Goal: Transaction & Acquisition: Purchase product/service

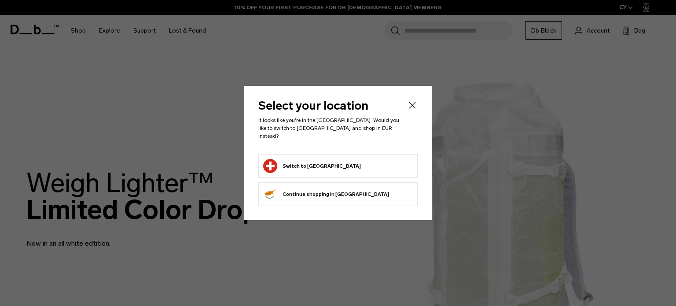
click at [312, 159] on button "Switch to Switzerland" at bounding box center [312, 166] width 98 height 14
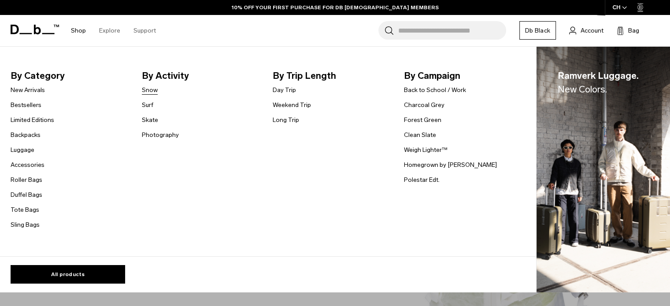
click at [146, 88] on link "Snow" at bounding box center [150, 89] width 16 height 9
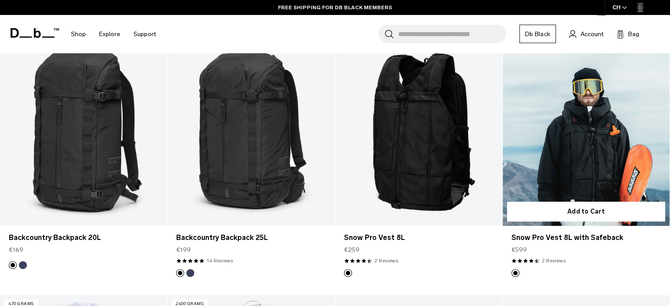
click at [574, 136] on link "Snow Pro Vest 8L with Safeback" at bounding box center [585, 133] width 167 height 185
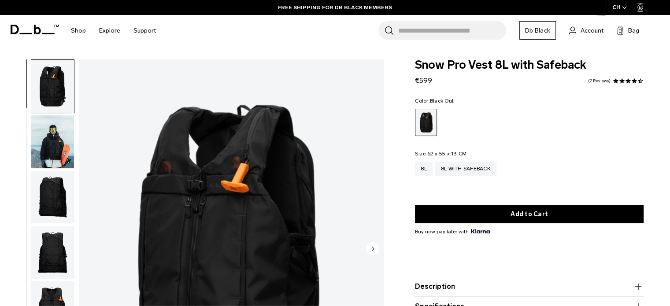
click at [50, 138] on img "button" at bounding box center [52, 141] width 43 height 53
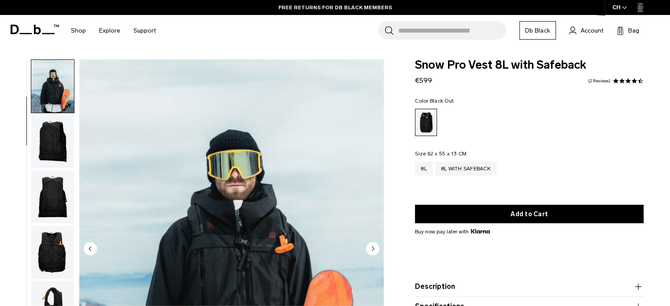
click at [49, 188] on img "button" at bounding box center [52, 196] width 43 height 53
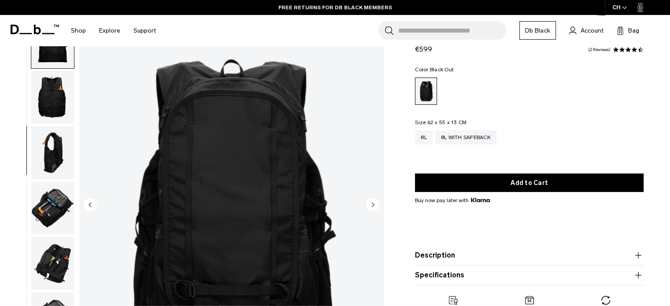
scroll to position [88, 0]
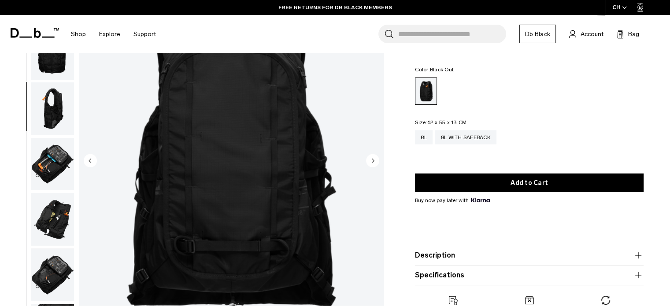
click at [373, 163] on circle "Next slide" at bounding box center [372, 160] width 13 height 13
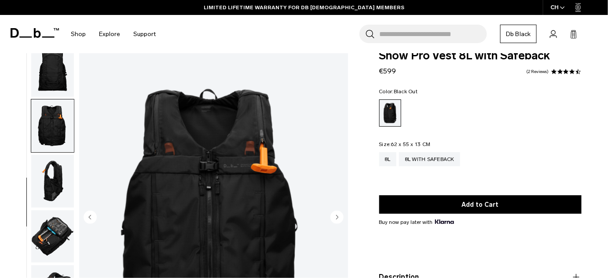
scroll to position [8, 0]
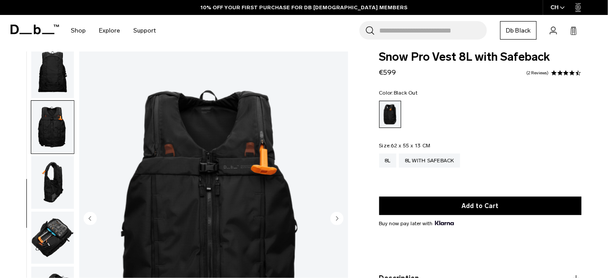
click at [56, 177] on img "button" at bounding box center [52, 182] width 43 height 53
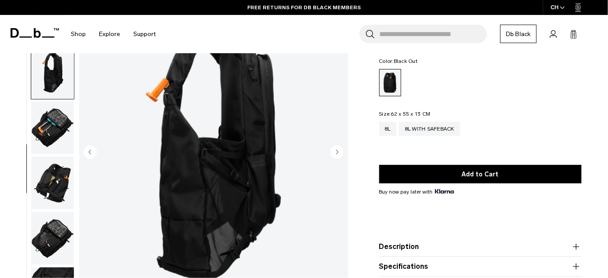
scroll to position [88, 0]
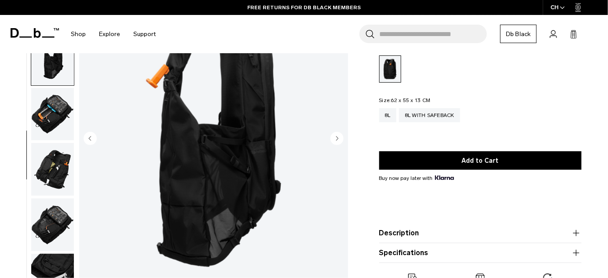
click at [341, 138] on circle "Next slide" at bounding box center [337, 138] width 13 height 13
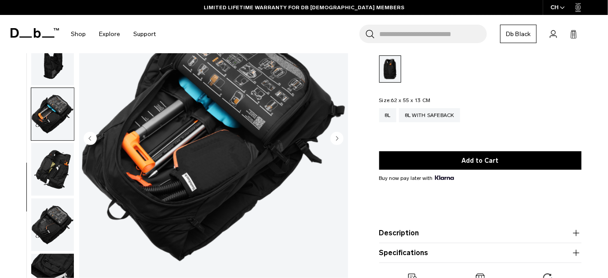
click at [337, 137] on icon "Next slide" at bounding box center [337, 138] width 2 height 4
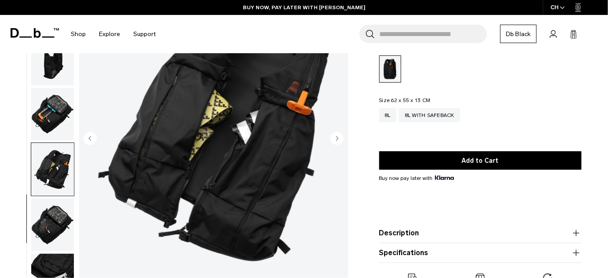
click at [335, 138] on circle "Next slide" at bounding box center [337, 138] width 13 height 13
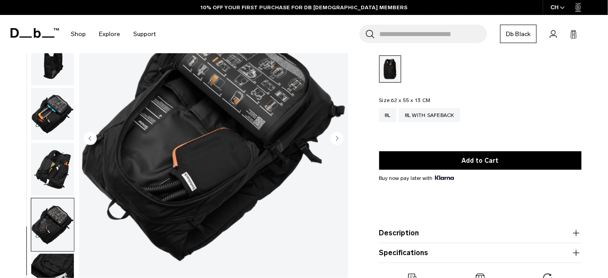
click at [335, 138] on circle "Next slide" at bounding box center [337, 138] width 13 height 13
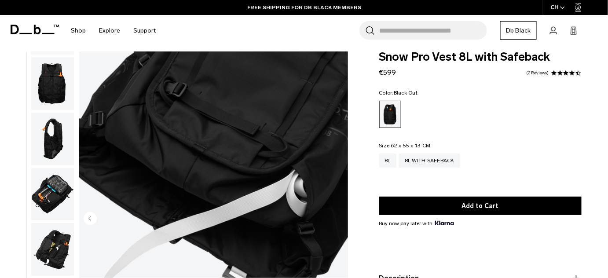
scroll to position [0, 0]
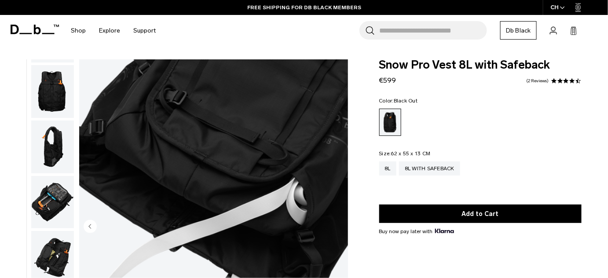
click at [52, 144] on img "button" at bounding box center [52, 147] width 43 height 53
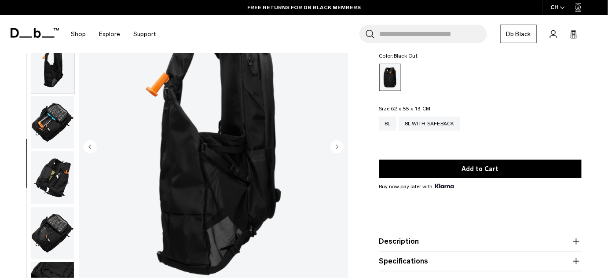
scroll to position [40, 0]
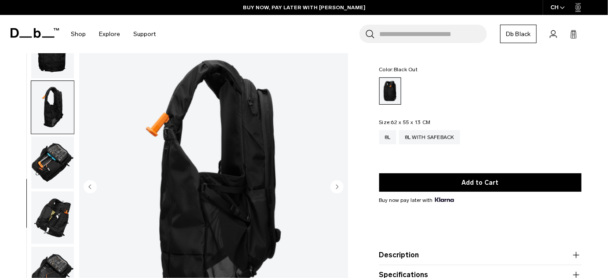
click at [44, 158] on img "button" at bounding box center [52, 162] width 43 height 53
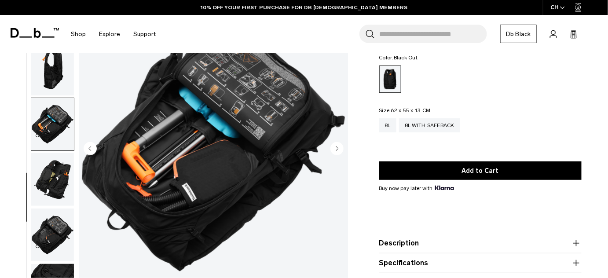
scroll to position [80, 0]
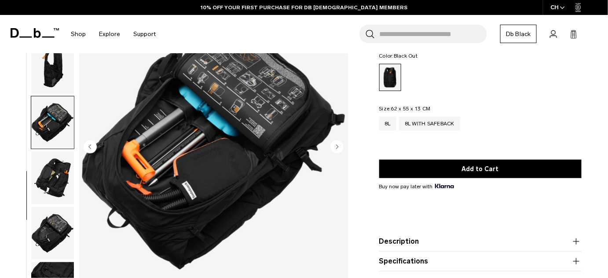
click at [55, 177] on img "button" at bounding box center [52, 177] width 43 height 53
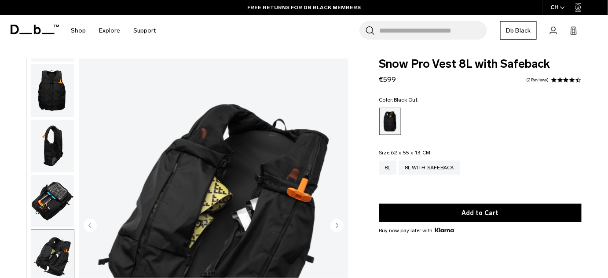
scroll to position [0, 0]
